Goal: Complete application form: Complete application form

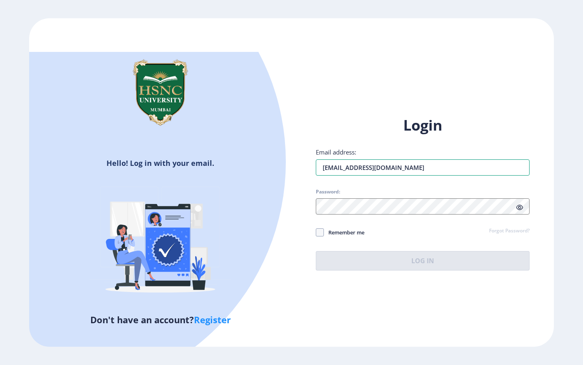
type input "[EMAIL_ADDRESS][DOMAIN_NAME]"
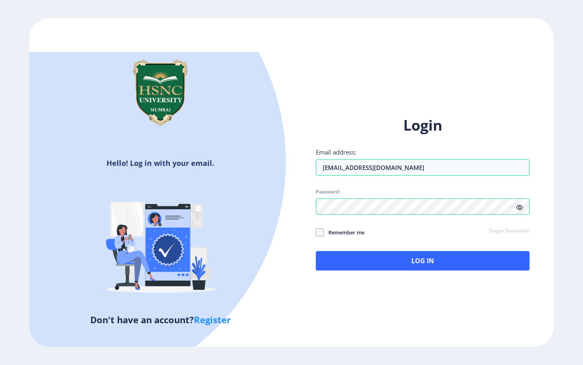
click at [521, 204] on icon at bounding box center [519, 207] width 7 height 6
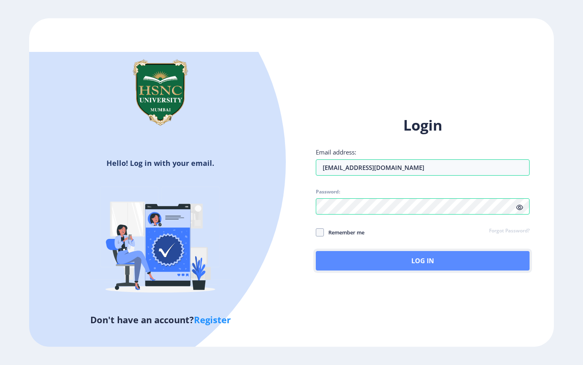
click at [364, 251] on button "Log In" at bounding box center [423, 260] width 214 height 19
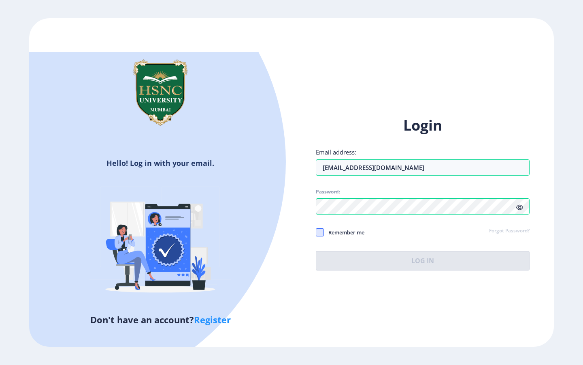
click at [322, 228] on span at bounding box center [320, 232] width 8 height 8
click at [316, 232] on input "Remember me" at bounding box center [316, 232] width 0 height 0
checkbox input "true"
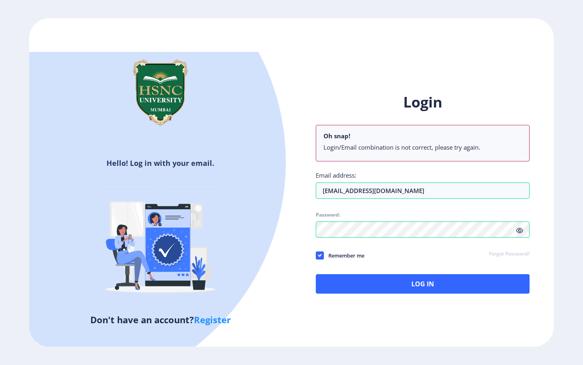
click at [407, 278] on div "Login Oh snap! Login/Email combination is not correct, please try again. Email …" at bounding box center [423, 199] width 262 height 238
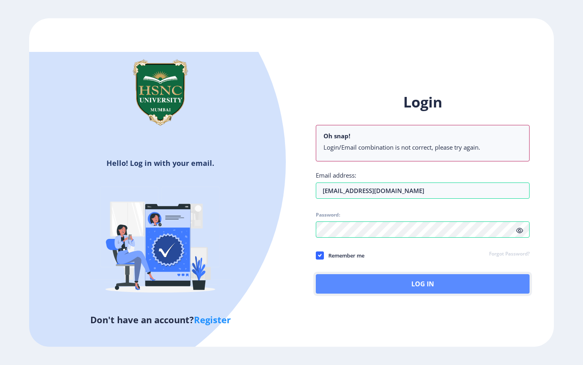
click at [409, 274] on button "Log In" at bounding box center [423, 283] width 214 height 19
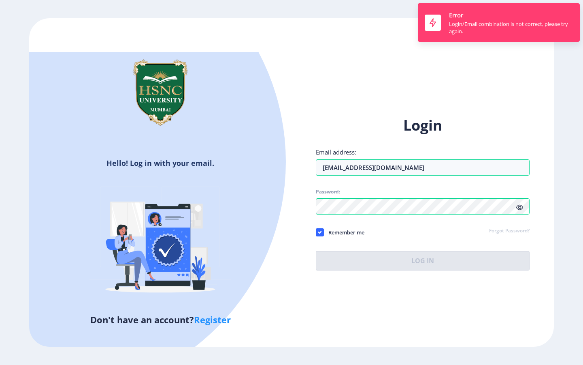
click at [395, 54] on div "Hello! Log in with your email. Don't have an account? Register Login Email addr…" at bounding box center [291, 182] width 525 height 328
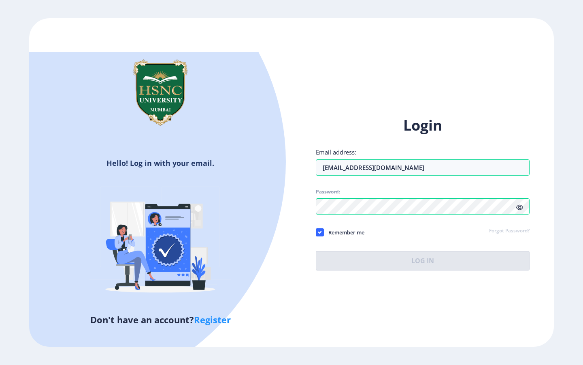
click at [214, 313] on link "Register" at bounding box center [212, 319] width 37 height 12
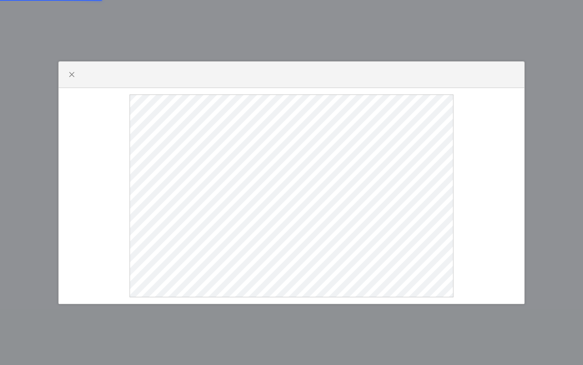
select select
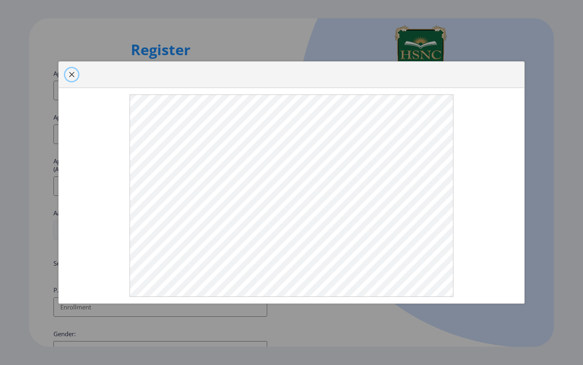
click at [70, 75] on span "button" at bounding box center [71, 74] width 6 height 6
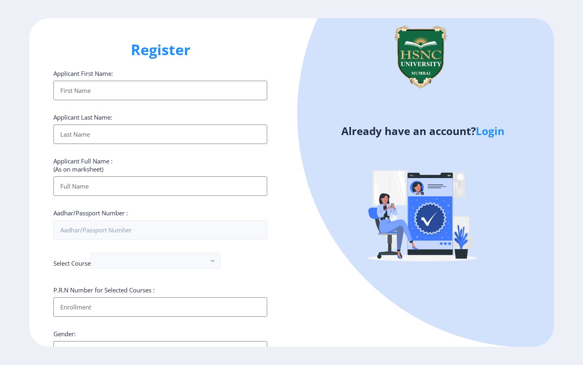
click at [98, 88] on input "Applicant First Name:" at bounding box center [160, 90] width 214 height 19
type input "[PERSON_NAME]"
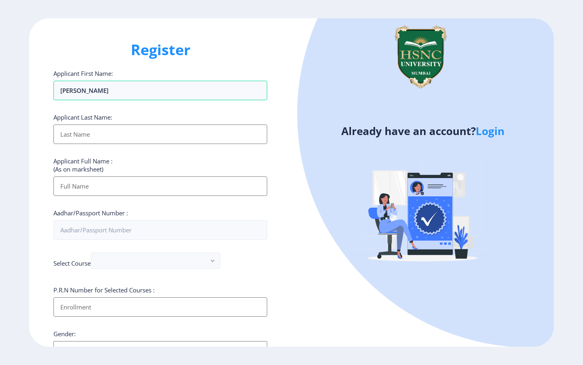
click at [90, 134] on input "Applicant First Name:" at bounding box center [160, 133] width 214 height 19
type input "[PERSON_NAME]"
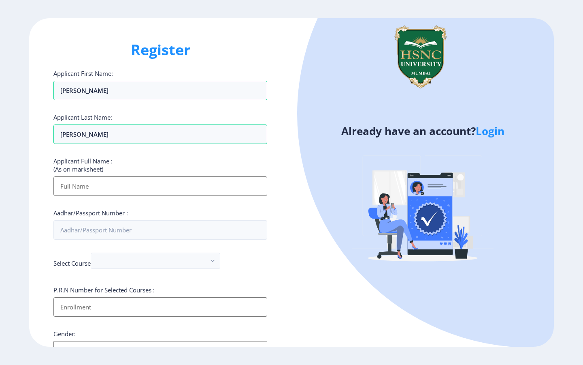
click at [80, 189] on input "Applicant First Name:" at bounding box center [160, 185] width 214 height 19
type input "[PERSON_NAME]"
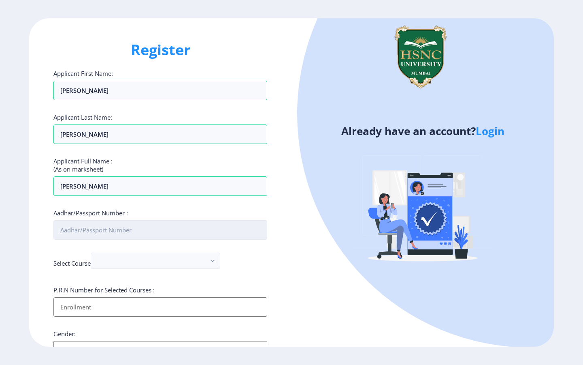
click at [113, 230] on input "Aadhar/Passport Number :" at bounding box center [160, 229] width 214 height 19
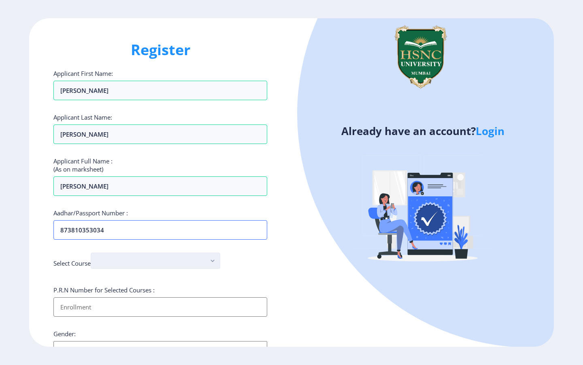
type input "873810353034"
click at [191, 265] on button "button" at bounding box center [156, 260] width 130 height 16
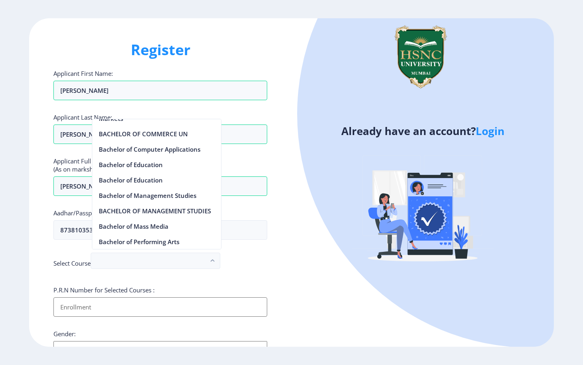
scroll to position [380, 0]
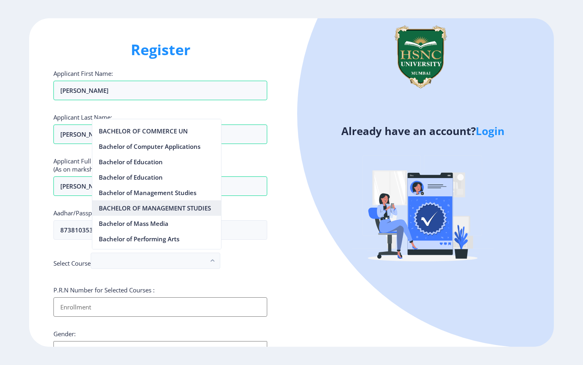
click at [167, 210] on nb-option "BACHELOR OF MANAGEMENT STUDIES" at bounding box center [156, 207] width 129 height 15
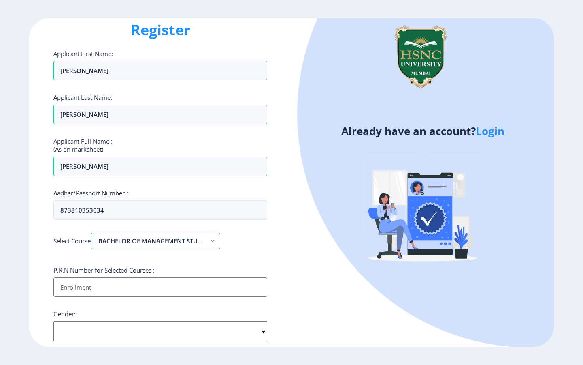
scroll to position [30, 0]
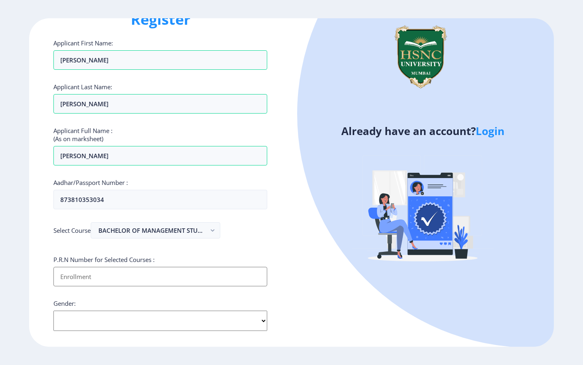
click at [136, 280] on input "Applicant First Name:" at bounding box center [160, 276] width 214 height 19
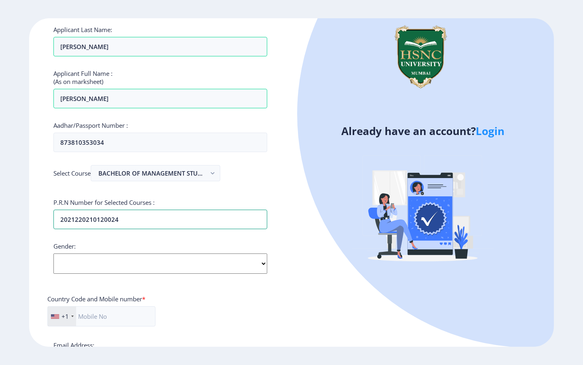
scroll to position [89, 0]
type input "2021220210120024"
select select "[DEMOGRAPHIC_DATA]"
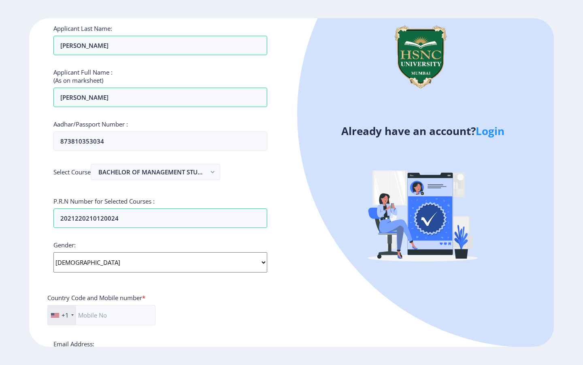
scroll to position [107, 0]
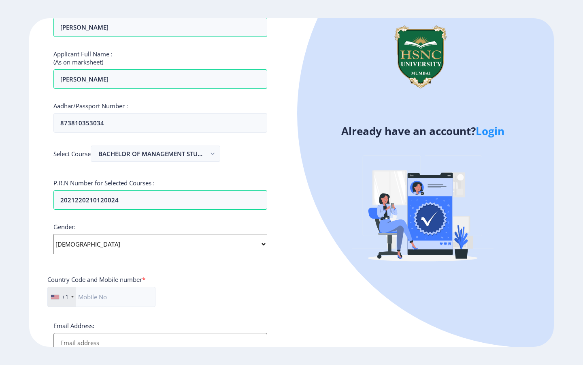
click at [73, 287] on div "+1" at bounding box center [62, 296] width 28 height 19
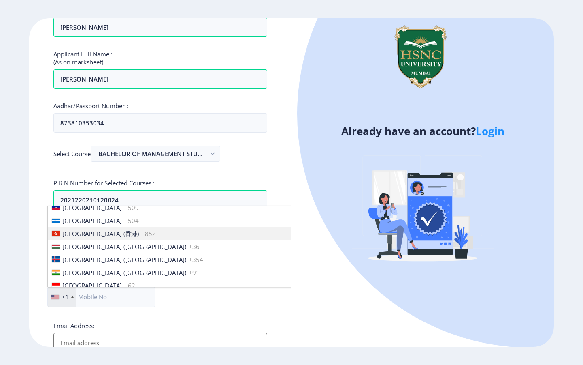
scroll to position [1229, 0]
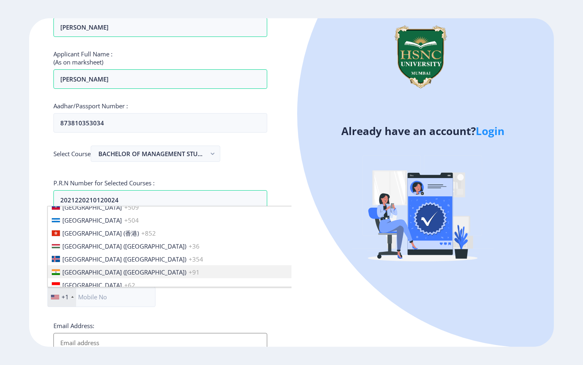
click at [91, 268] on span "[GEOGRAPHIC_DATA] ([GEOGRAPHIC_DATA])" at bounding box center [124, 272] width 124 height 8
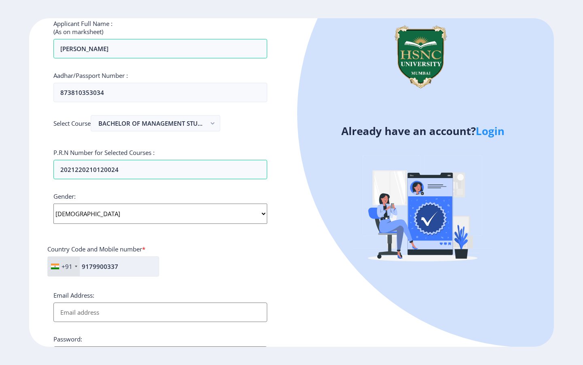
scroll to position [146, 0]
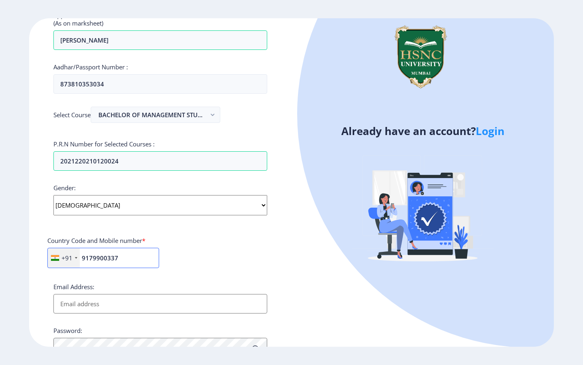
type input "9179900337"
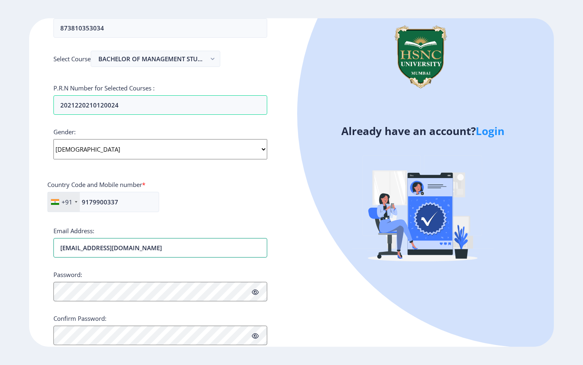
scroll to position [204, 0]
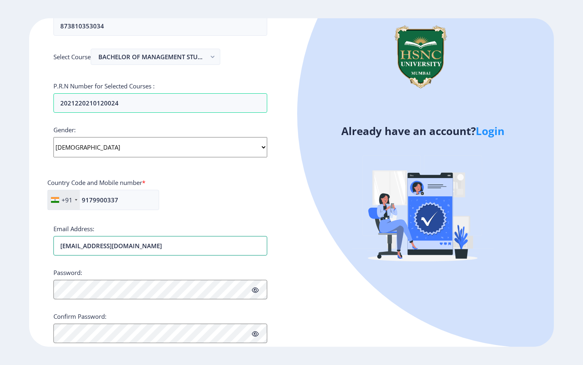
type input "[EMAIL_ADDRESS][DOMAIN_NAME]"
click at [280, 327] on div "Register Applicant First Name: [PERSON_NAME] Applicant Last Name: [PERSON_NAME]…" at bounding box center [160, 182] width 262 height 328
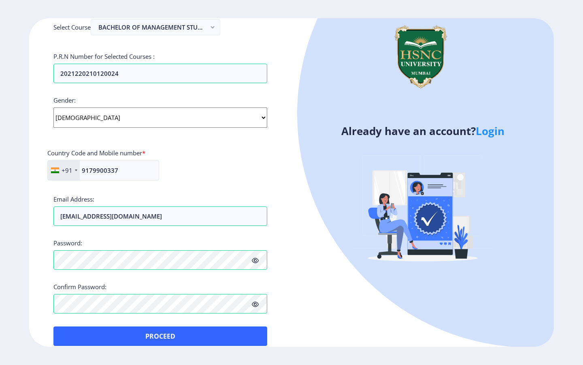
scroll to position [233, 0]
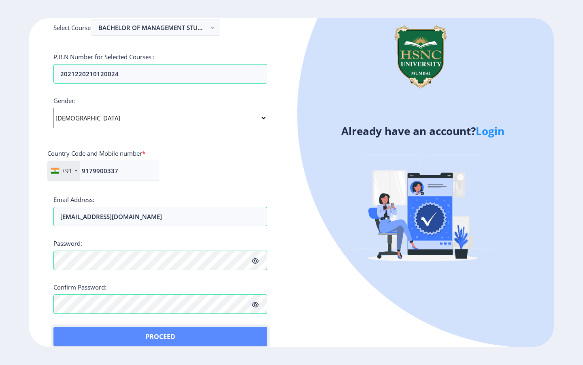
click at [238, 326] on button "Proceed" at bounding box center [160, 335] width 214 height 19
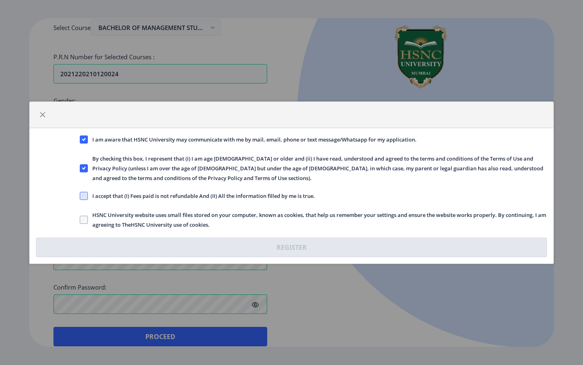
click at [83, 193] on span at bounding box center [84, 196] width 8 height 8
click at [80, 195] on input "I accept that (I) Fees paid is not refundable And (II) All the information fill…" at bounding box center [80, 195] width 0 height 0
checkbox input "true"
click at [85, 221] on span at bounding box center [84, 219] width 8 height 8
click at [80, 220] on input "HSNC University website uses small files stored on your computer, known as cook…" at bounding box center [80, 219] width 0 height 0
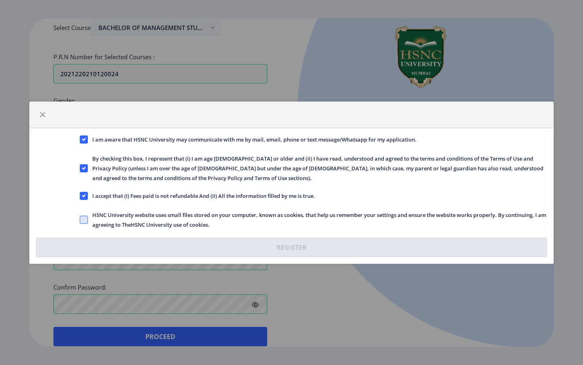
checkbox input "true"
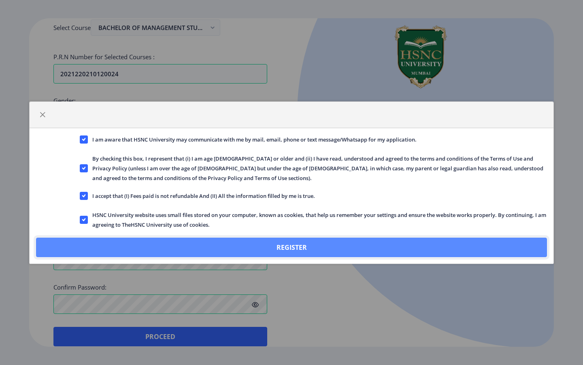
click at [147, 240] on button "Register" at bounding box center [291, 246] width 511 height 19
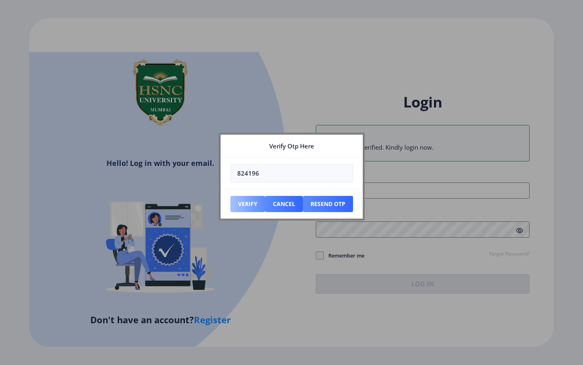
type input "824196"
click at [250, 203] on button "Verify" at bounding box center [247, 204] width 35 height 16
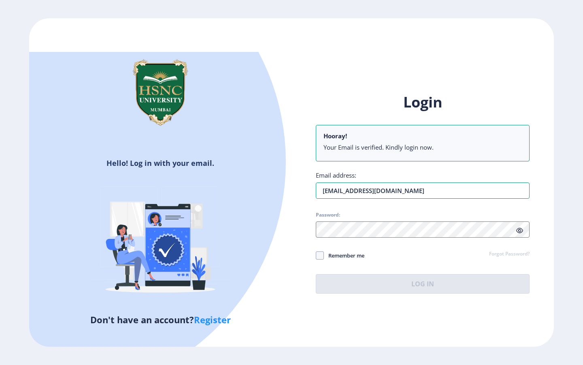
type input "[EMAIL_ADDRESS][DOMAIN_NAME]"
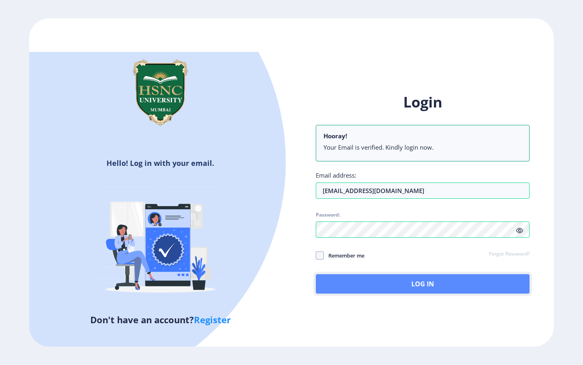
click at [351, 274] on button "Log In" at bounding box center [423, 283] width 214 height 19
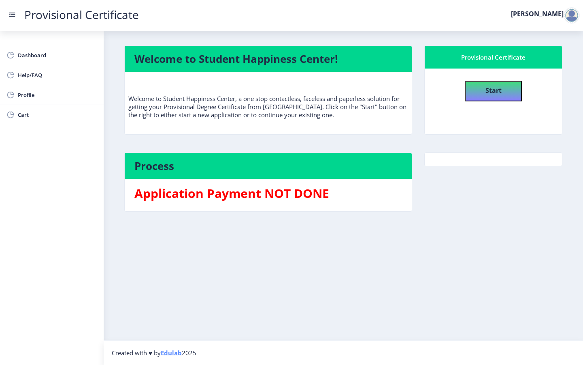
click at [503, 94] on button "Start" at bounding box center [493, 91] width 57 height 20
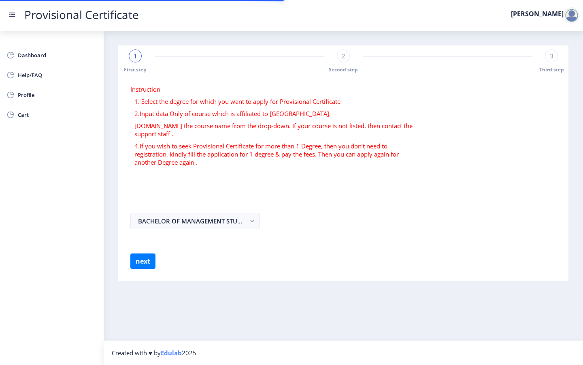
select select
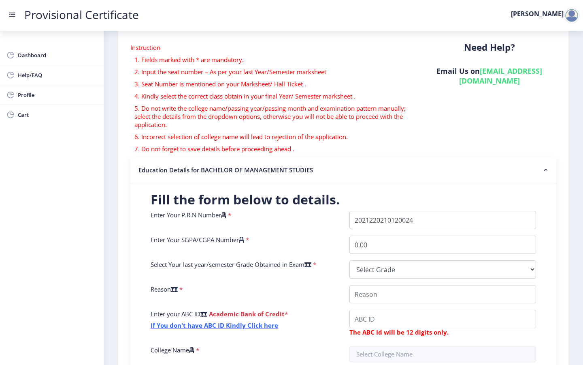
scroll to position [45, 0]
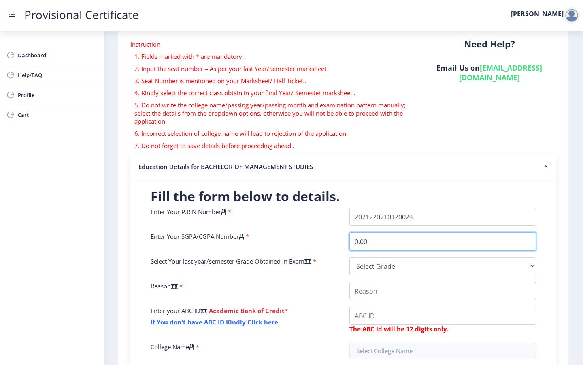
click at [399, 241] on input "0.00" at bounding box center [443, 241] width 187 height 18
type input "0"
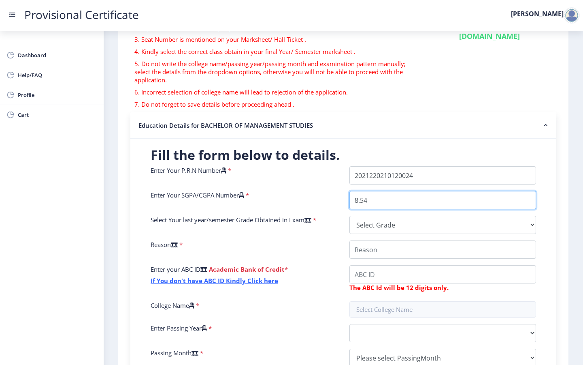
scroll to position [89, 0]
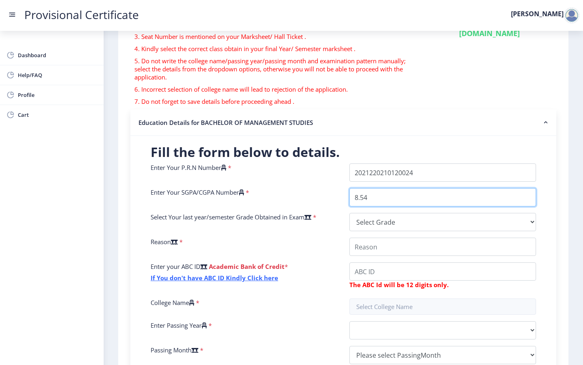
type input "8.54"
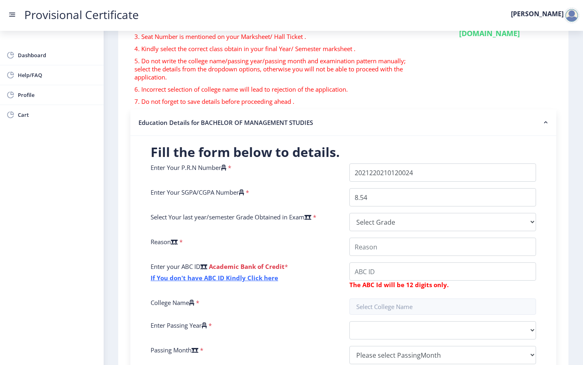
click at [304, 242] on div "Reason *" at bounding box center [244, 246] width 199 height 18
click at [367, 221] on select "Select Grade O A+ A B+ B C D F(Fail)" at bounding box center [443, 222] width 187 height 18
select select "A"
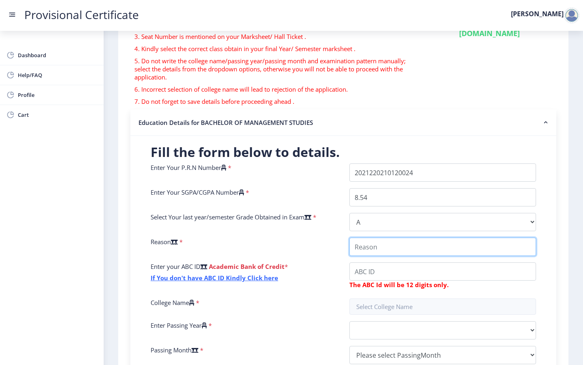
click at [365, 247] on input "College Name" at bounding box center [443, 246] width 187 height 18
type input "I want to take admission for my masters that's why I want provisional certifica…"
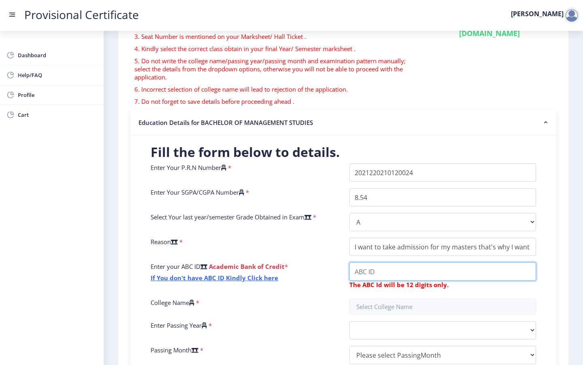
click at [356, 278] on input "College Name" at bounding box center [443, 271] width 187 height 18
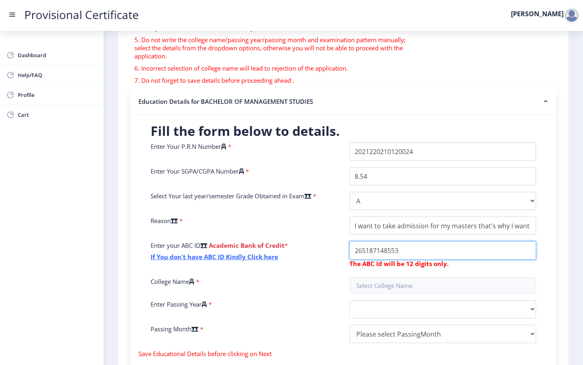
scroll to position [114, 0]
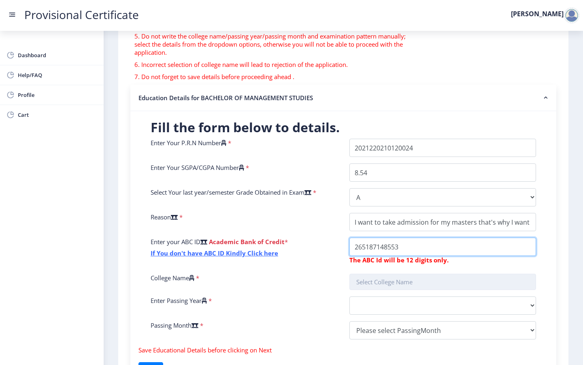
type input "265187148553"
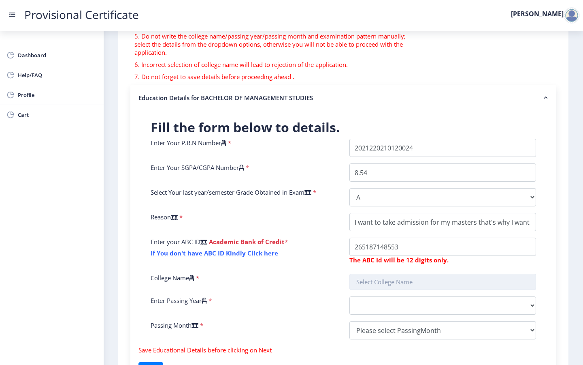
click at [367, 283] on input "text" at bounding box center [443, 281] width 187 height 16
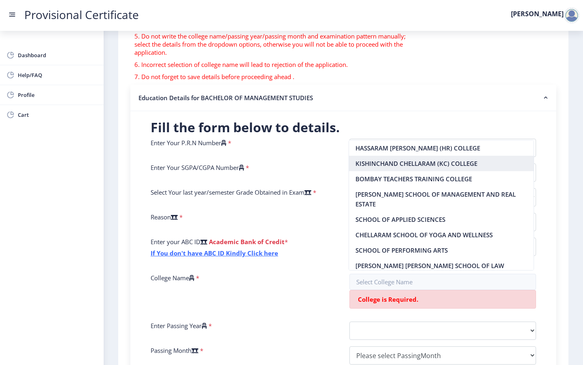
click at [400, 163] on nb-option "KISHINCHAND CHELLARAM (KC) COLLEGE" at bounding box center [441, 163] width 185 height 15
type input "KISHINCHAND CHELLARAM (KC) COLLEGE"
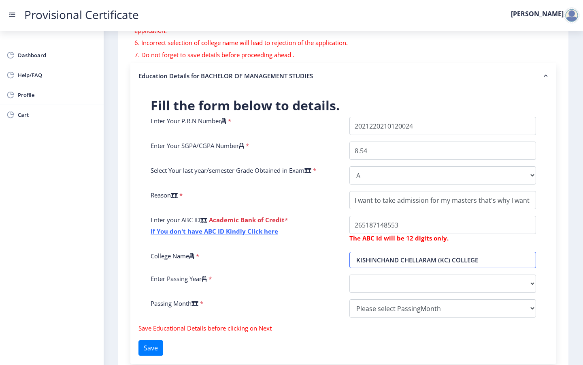
scroll to position [141, 0]
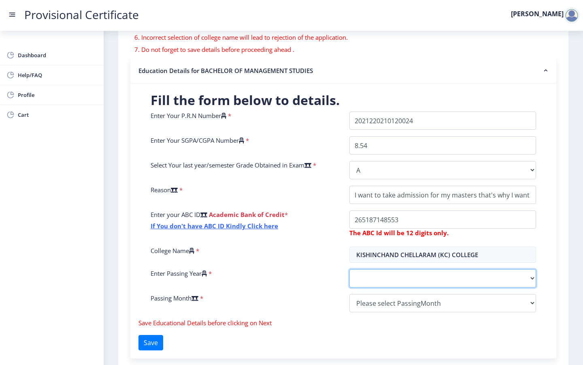
select select "2025"
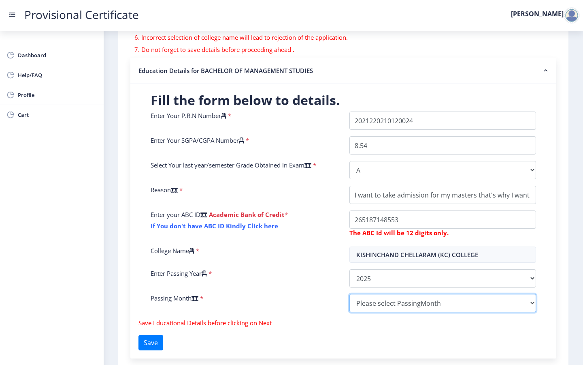
select select "July"
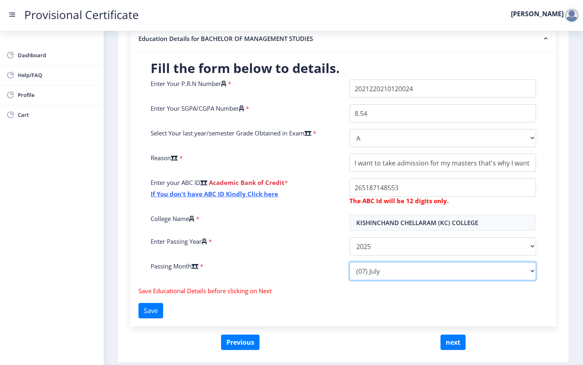
scroll to position [175, 0]
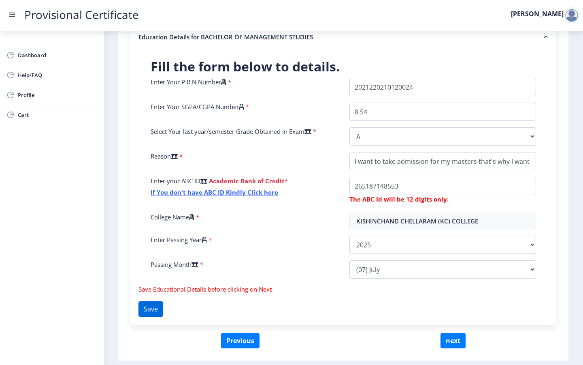
click at [156, 311] on button "Save" at bounding box center [151, 308] width 25 height 15
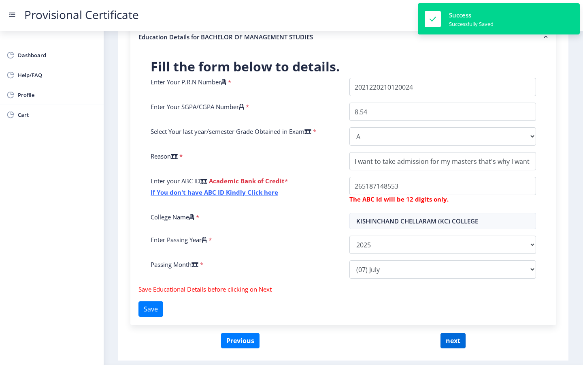
click at [449, 339] on button "next" at bounding box center [453, 340] width 25 height 15
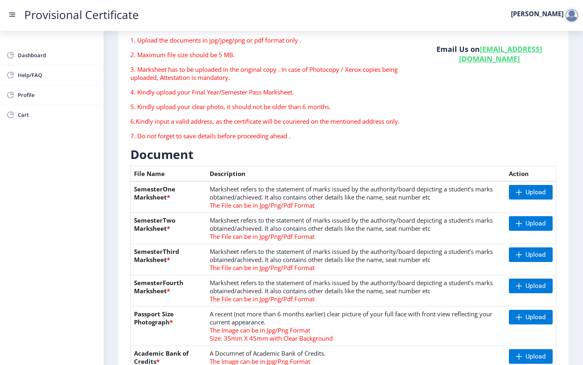
scroll to position [66, 0]
